Goal: Task Accomplishment & Management: Complete application form

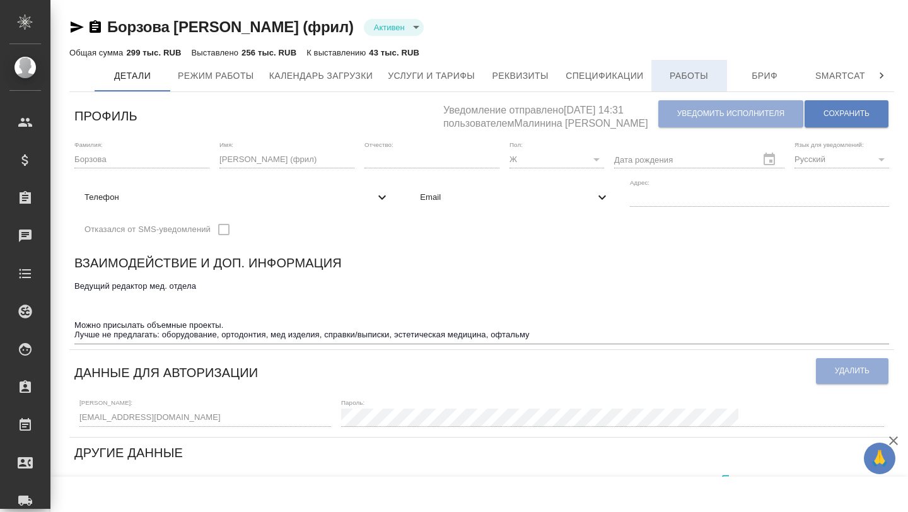
click at [712, 72] on span "Работы" at bounding box center [689, 76] width 61 height 16
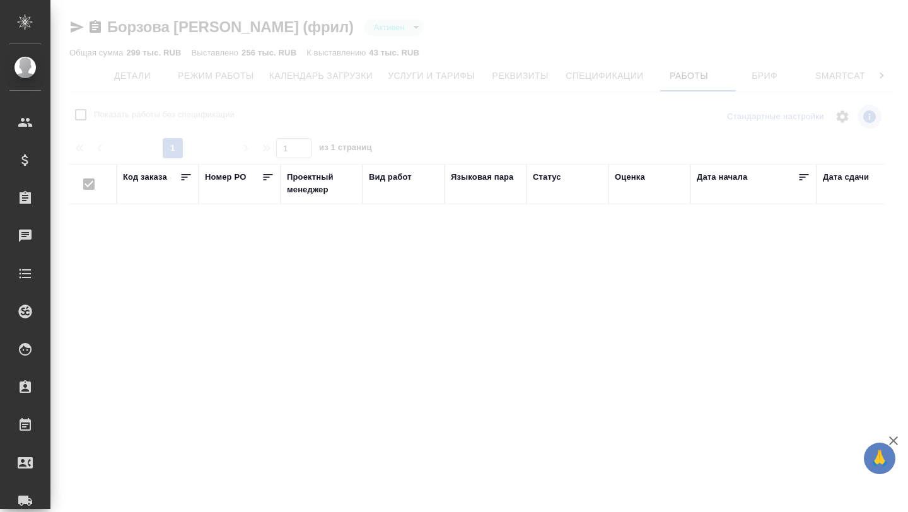
checkbox input "false"
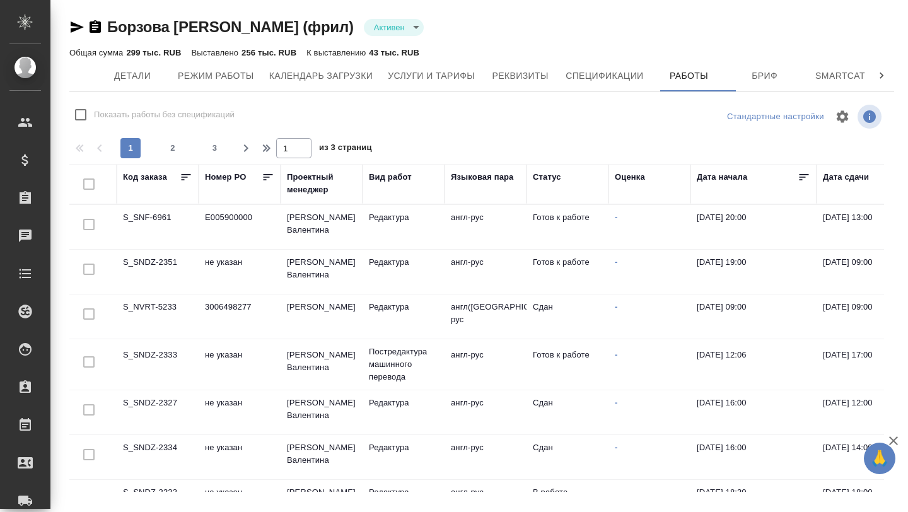
click at [155, 222] on td "S_SNF-6961" at bounding box center [158, 227] width 82 height 44
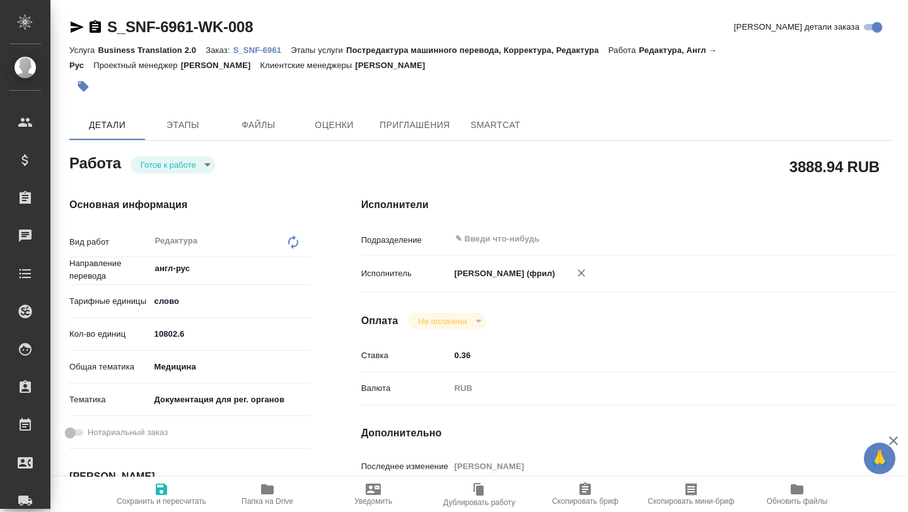
type textarea "x"
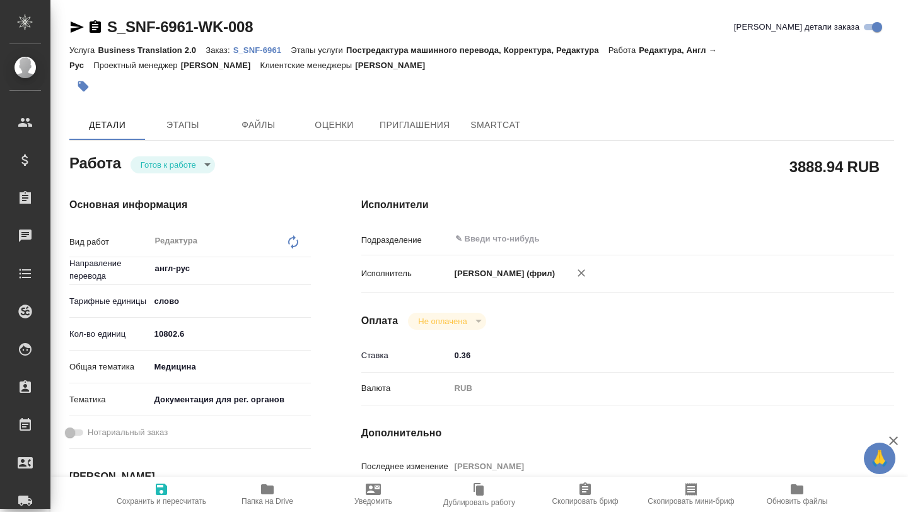
type textarea "x"
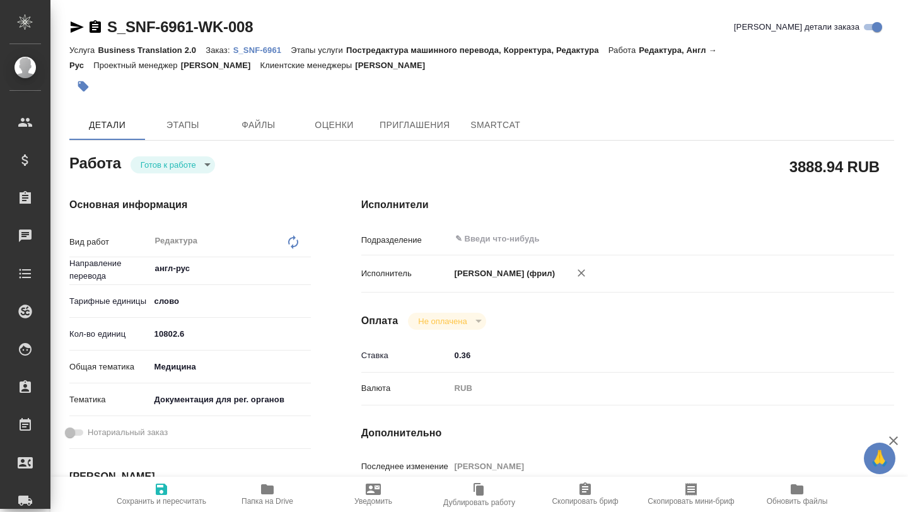
type textarea "x"
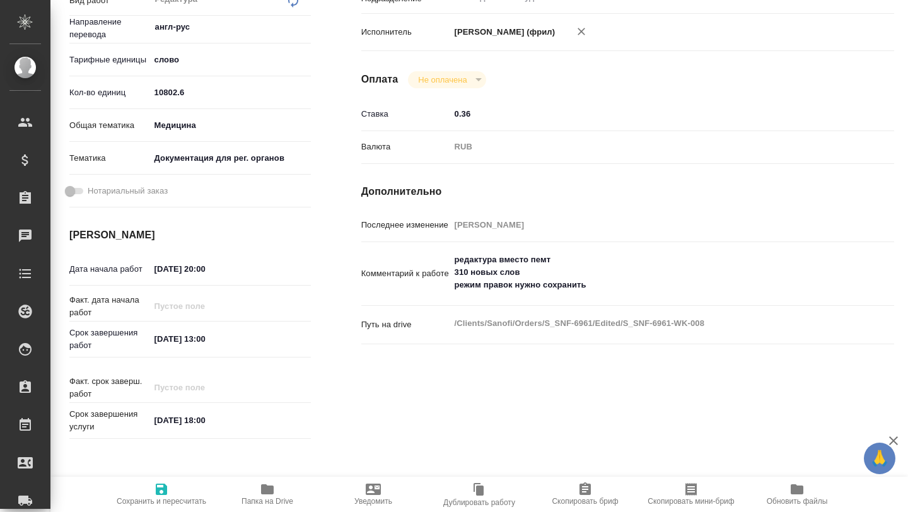
scroll to position [249, 0]
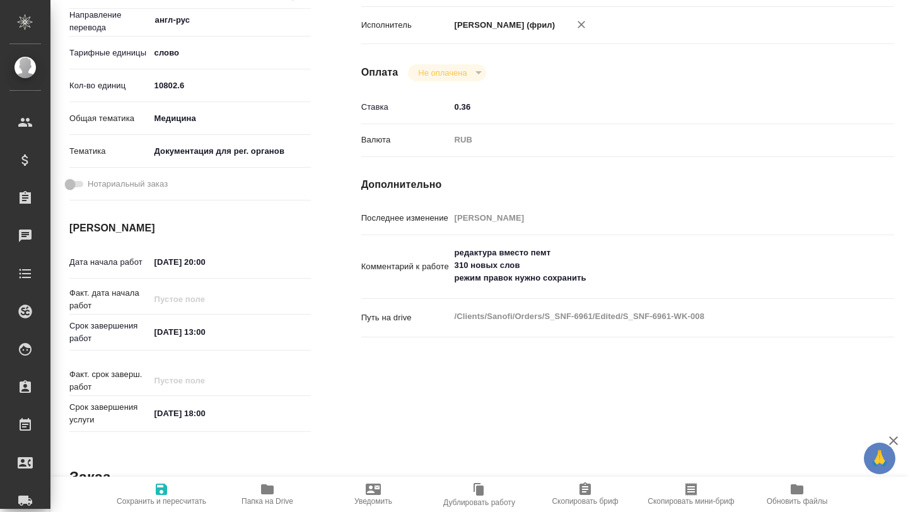
type textarea "x"
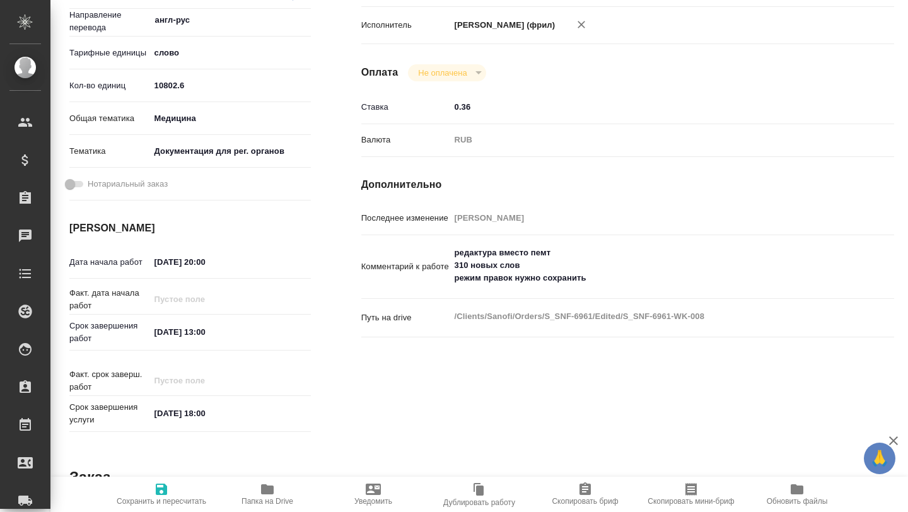
type textarea "x"
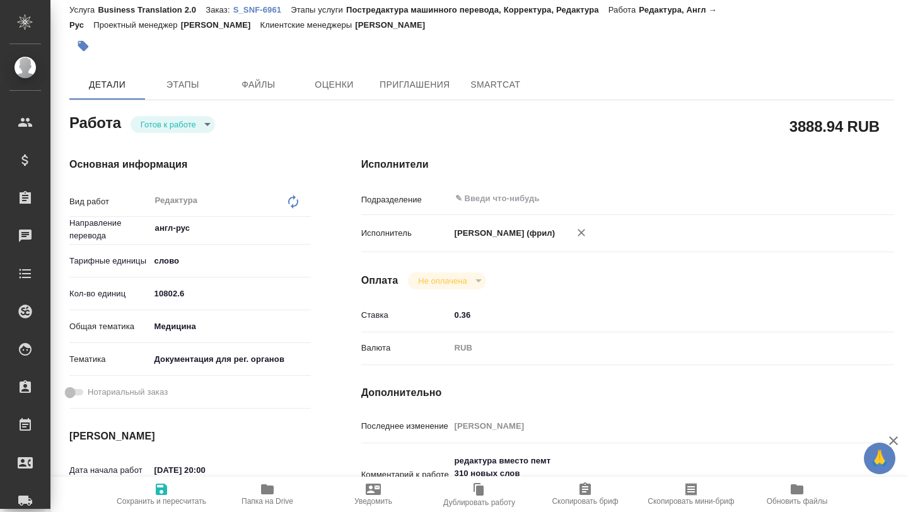
scroll to position [0, 0]
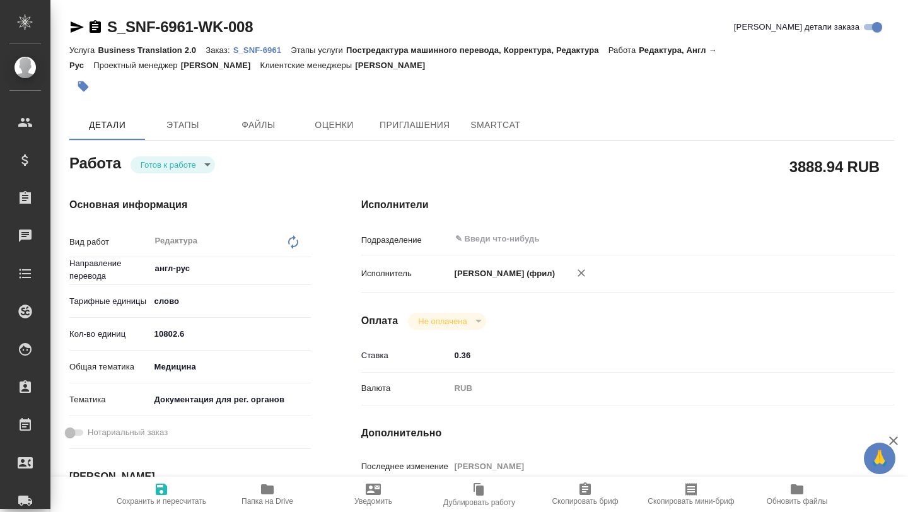
click at [249, 50] on p "S_SNF-6961" at bounding box center [262, 49] width 58 height 9
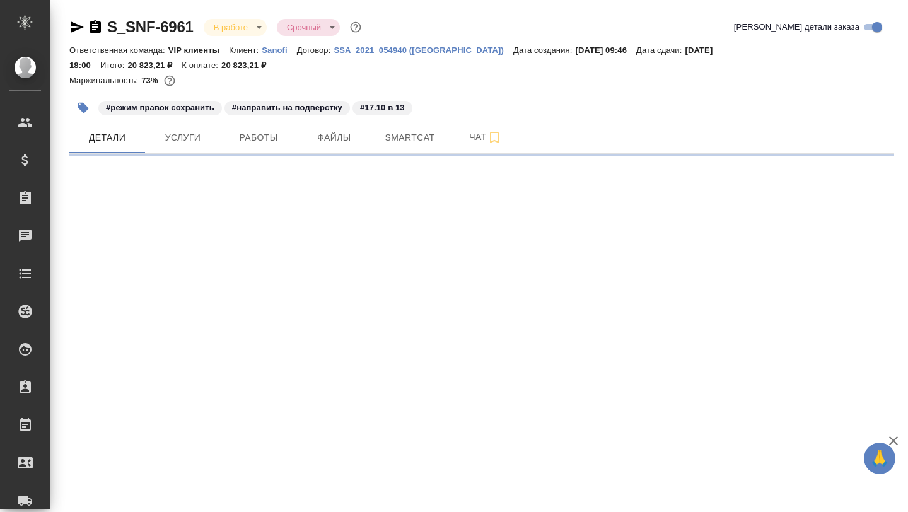
select select "RU"
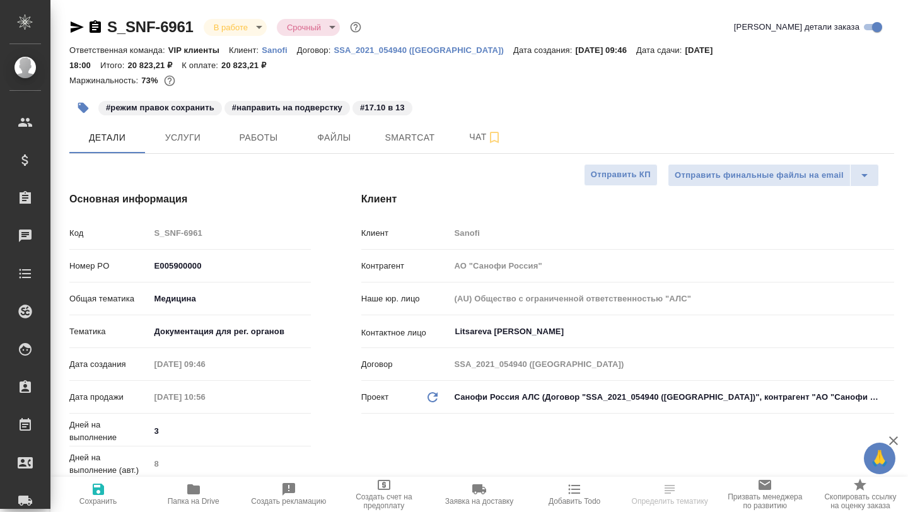
type textarea "x"
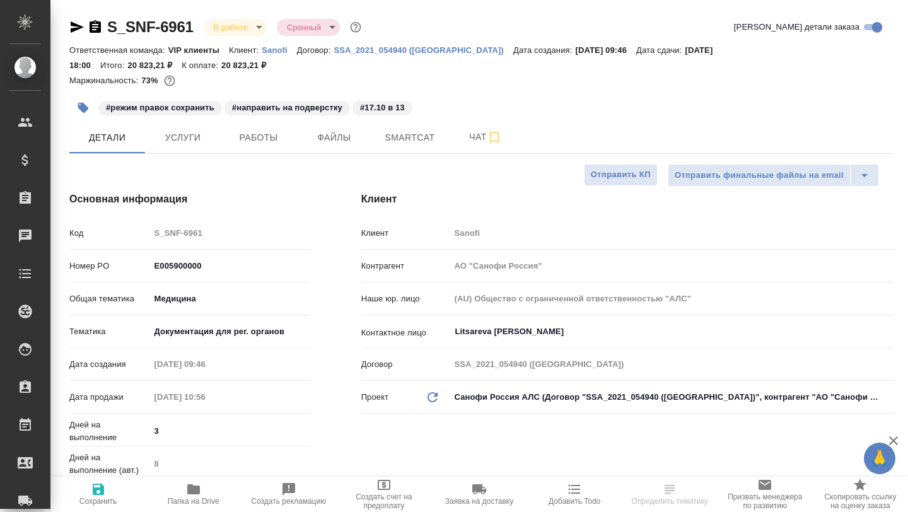
type textarea "x"
click at [75, 32] on icon "button" at bounding box center [76, 27] width 15 height 15
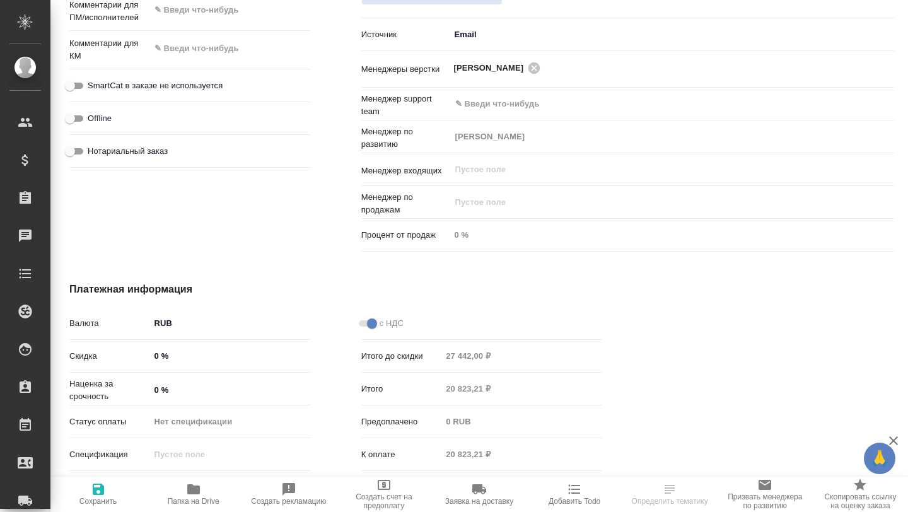
scroll to position [780, 0]
type textarea "x"
select select "RU"
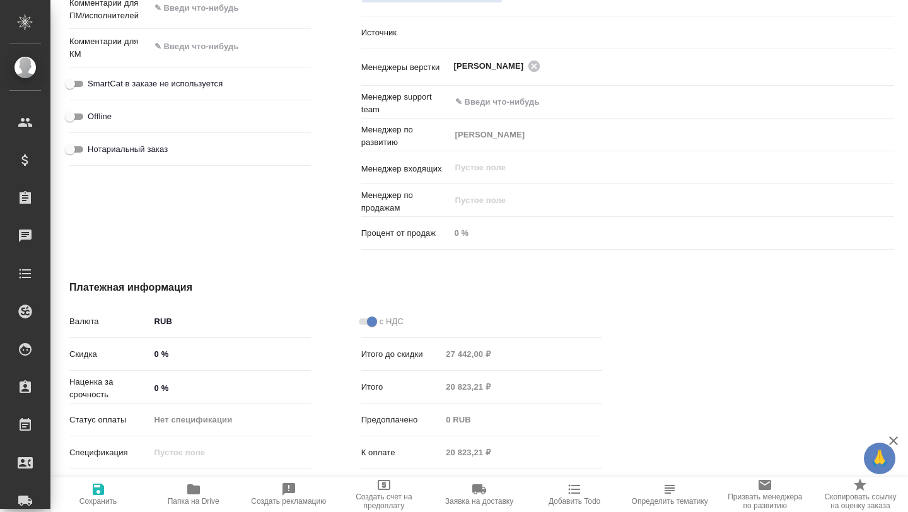
type textarea "x"
